Goal: Information Seeking & Learning: Learn about a topic

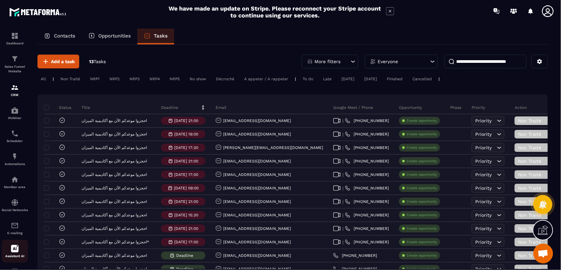
click at [15, 252] on icon at bounding box center [15, 249] width 8 height 8
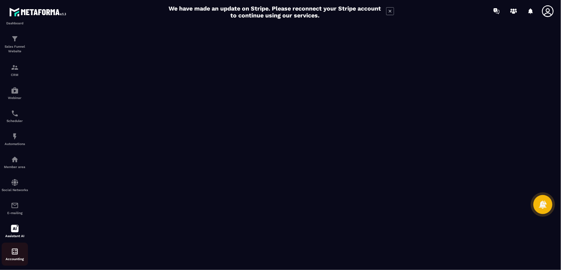
scroll to position [31, 0]
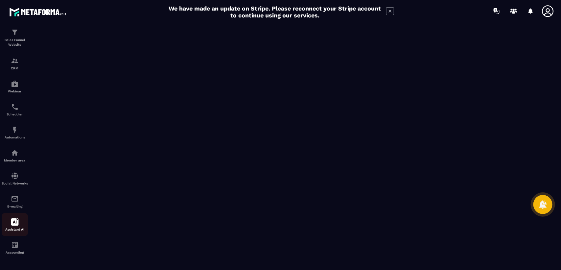
click at [14, 222] on icon at bounding box center [15, 222] width 8 height 8
click at [12, 225] on icon at bounding box center [15, 222] width 8 height 8
click at [14, 245] on img at bounding box center [15, 245] width 8 height 8
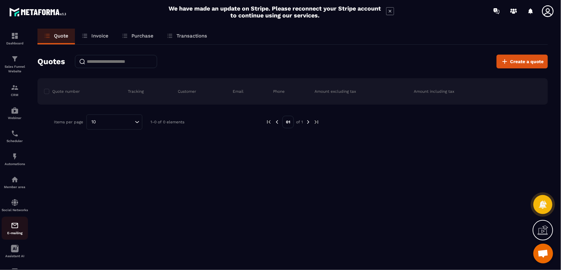
click at [14, 229] on img at bounding box center [15, 225] width 8 height 8
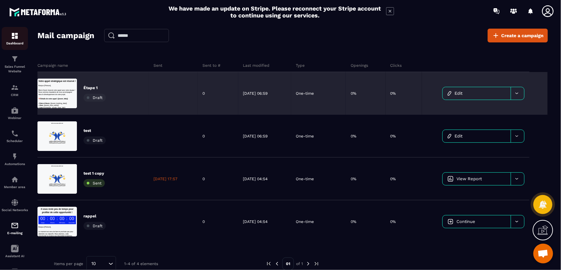
click at [15, 36] on img at bounding box center [15, 36] width 8 height 8
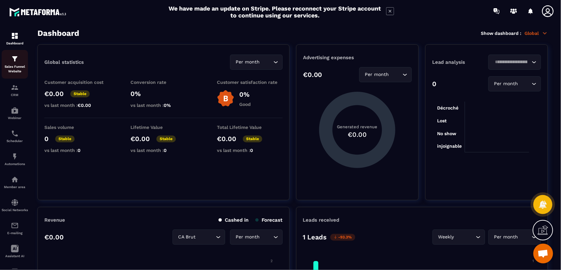
click at [13, 62] on img at bounding box center [15, 59] width 8 height 8
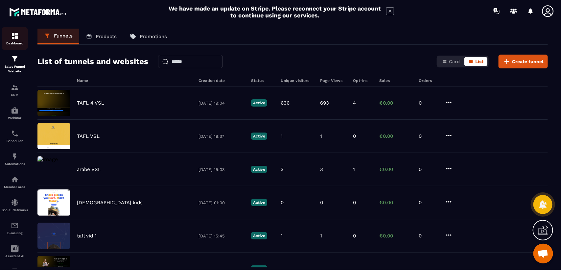
click at [10, 35] on div "Dashboard" at bounding box center [15, 38] width 26 height 13
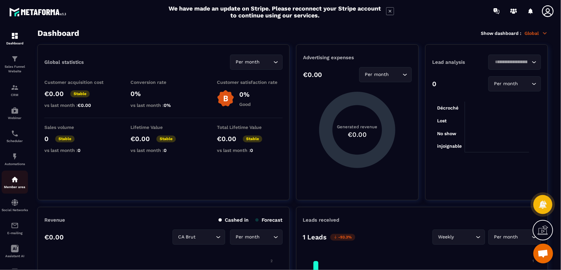
click at [16, 180] on img at bounding box center [15, 179] width 8 height 8
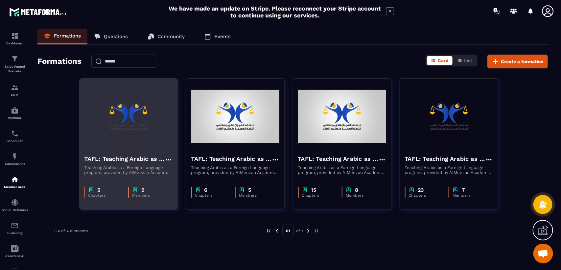
click at [140, 142] on img at bounding box center [128, 116] width 88 height 66
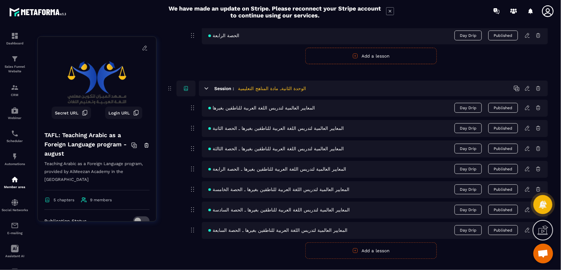
scroll to position [266, 0]
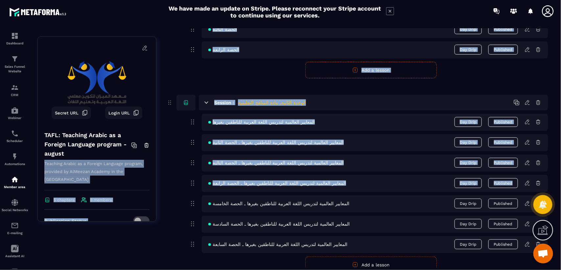
drag, startPoint x: 148, startPoint y: 130, endPoint x: 161, endPoint y: 211, distance: 81.1
click at [161, 211] on div "Secret URL Login URL TAFL: Teaching Arabic as a Foreign Language program - augu…" at bounding box center [292, 79] width 510 height 524
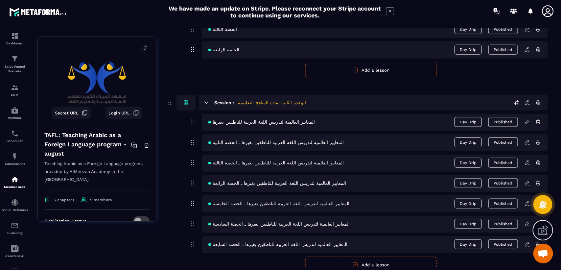
click at [139, 247] on div "Secret URL Login URL TAFL: Teaching Arabic as a Foreign Language program - augu…" at bounding box center [292, 79] width 510 height 524
click at [17, 39] on img at bounding box center [15, 36] width 8 height 8
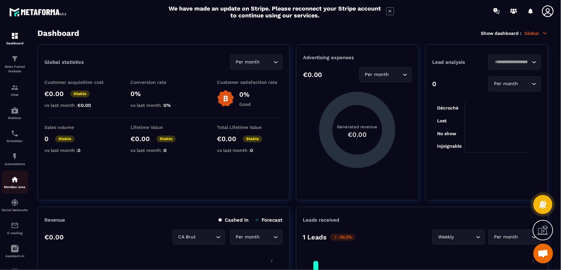
click at [15, 186] on p "Member area" at bounding box center [15, 187] width 26 height 4
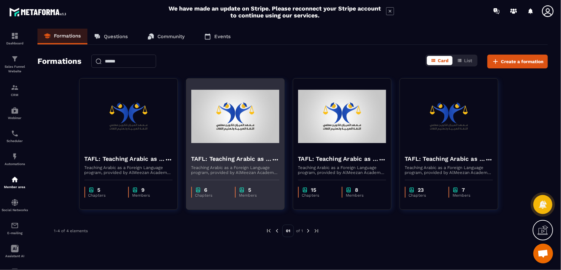
click at [237, 132] on img at bounding box center [235, 116] width 88 height 66
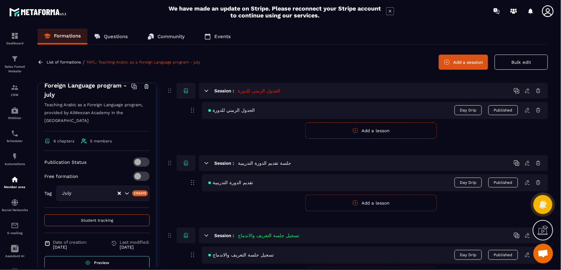
scroll to position [118, 0]
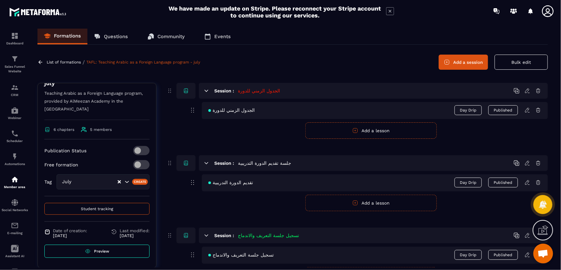
click at [98, 253] on link "Preview" at bounding box center [96, 250] width 105 height 13
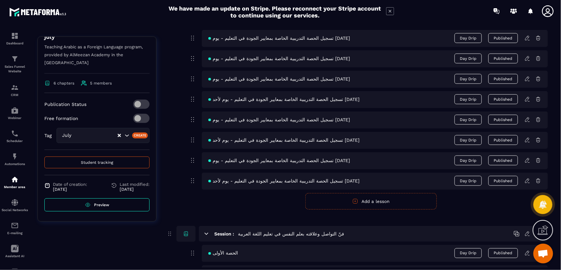
scroll to position [287, 0]
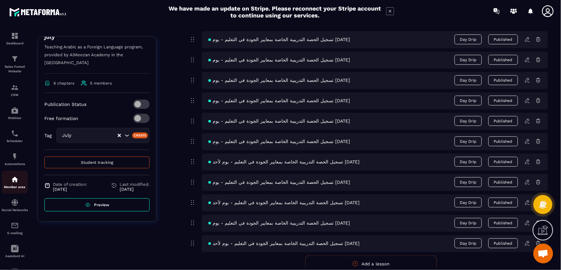
click at [15, 178] on img at bounding box center [15, 179] width 8 height 8
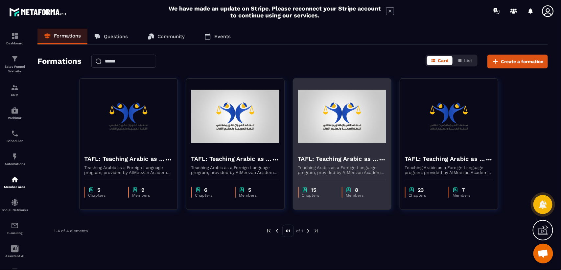
click at [355, 135] on img at bounding box center [342, 116] width 88 height 66
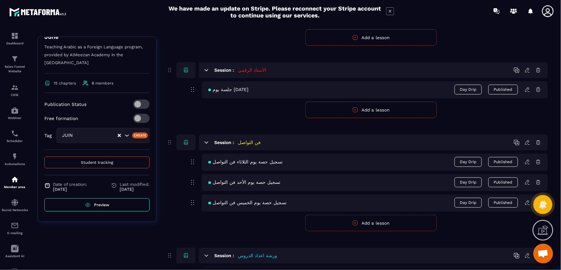
scroll to position [821, 0]
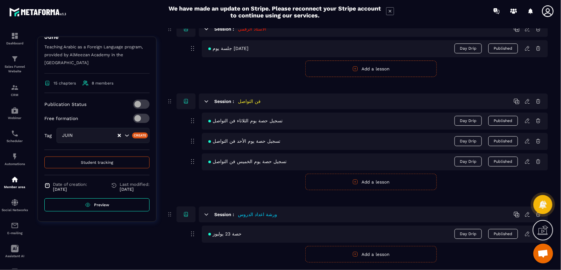
click at [104, 204] on span "Preview" at bounding box center [101, 204] width 15 height 5
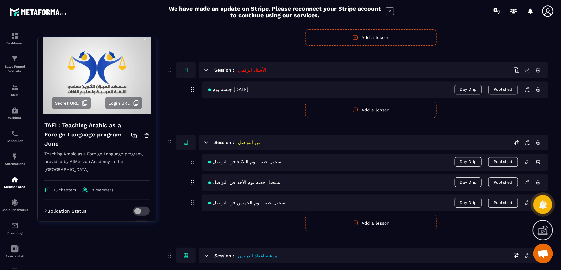
scroll to position [0, 0]
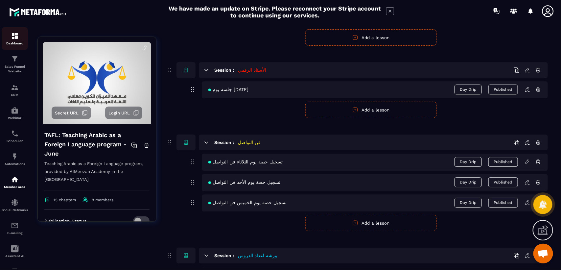
click at [15, 37] on img at bounding box center [15, 36] width 8 height 8
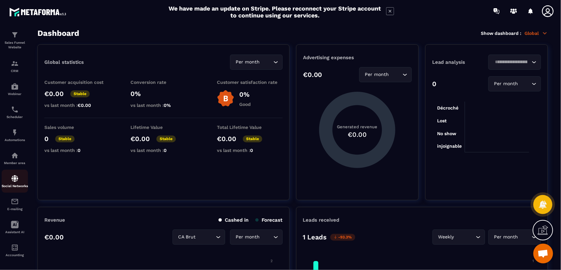
scroll to position [31, 0]
click at [10, 223] on div "Assistant AI" at bounding box center [15, 224] width 26 height 13
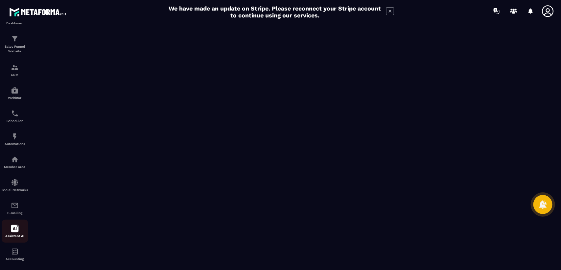
scroll to position [31, 0]
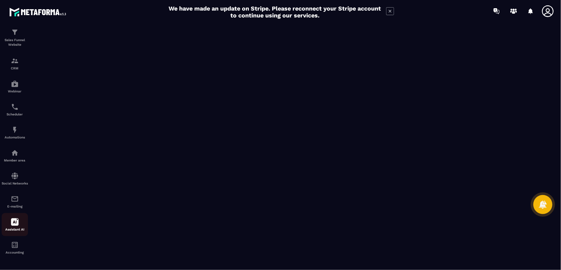
click at [15, 222] on icon at bounding box center [15, 222] width 8 height 8
click at [16, 226] on div "Assistant AI" at bounding box center [15, 224] width 26 height 13
click at [15, 127] on img at bounding box center [15, 130] width 8 height 8
